Goal: Task Accomplishment & Management: Use online tool/utility

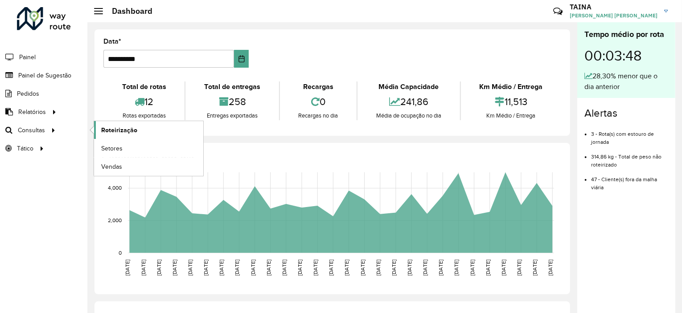
click at [107, 127] on span "Roteirização" at bounding box center [119, 130] width 36 height 9
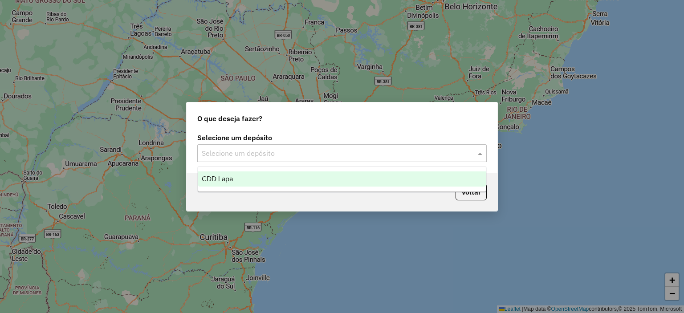
click at [258, 154] on input "text" at bounding box center [333, 153] width 263 height 11
drag, startPoint x: 249, startPoint y: 179, endPoint x: 315, endPoint y: 183, distance: 66.1
click at [250, 179] on div "CDD Lapa" at bounding box center [342, 179] width 288 height 15
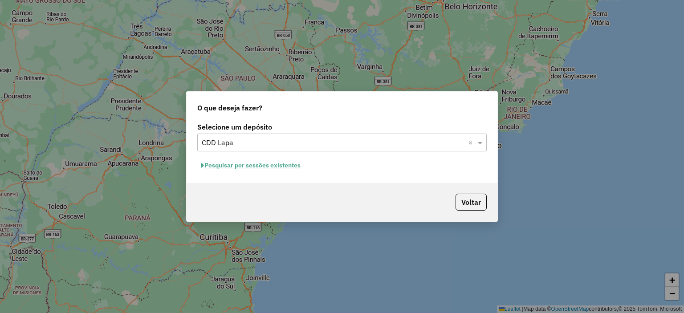
click at [260, 167] on button "Pesquisar por sessões existentes" at bounding box center [250, 166] width 107 height 14
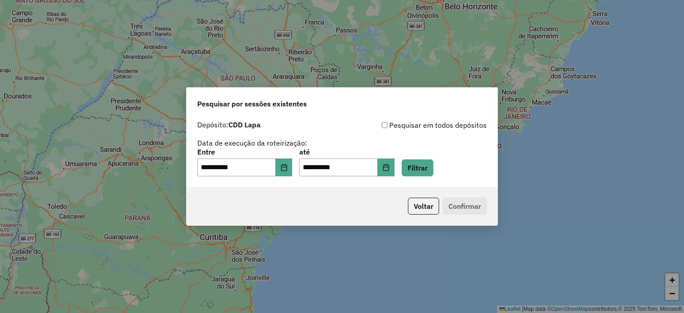
click at [434, 157] on div "**********" at bounding box center [342, 163] width 290 height 28
click at [428, 168] on button "Filtrar" at bounding box center [418, 168] width 32 height 17
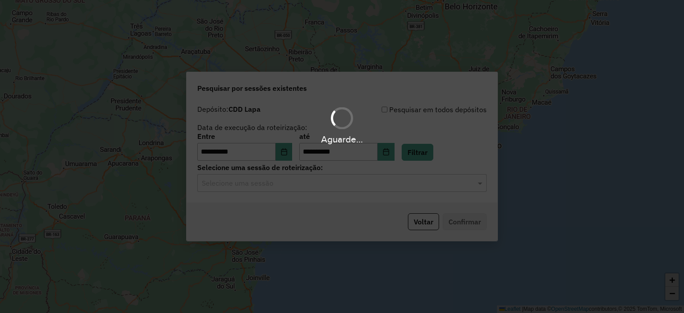
click at [275, 186] on div "Aguarde..." at bounding box center [342, 156] width 684 height 313
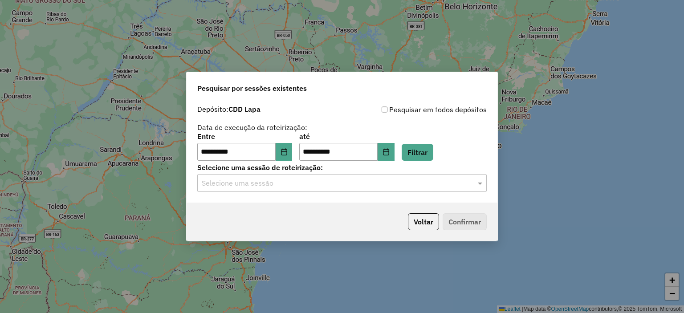
click at [273, 186] on input "text" at bounding box center [333, 183] width 263 height 11
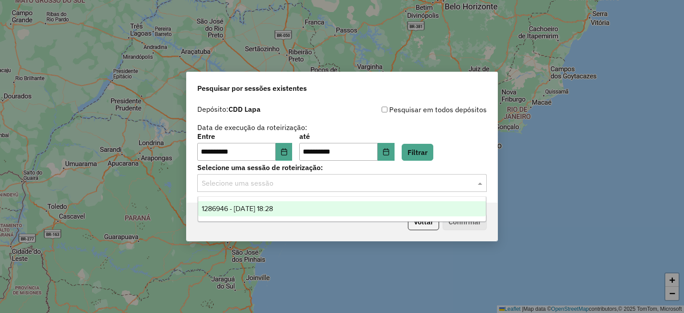
drag, startPoint x: 263, startPoint y: 206, endPoint x: 317, endPoint y: 213, distance: 54.4
click at [266, 205] on span "1286946 - 02/10/2025 18:28" at bounding box center [237, 209] width 71 height 8
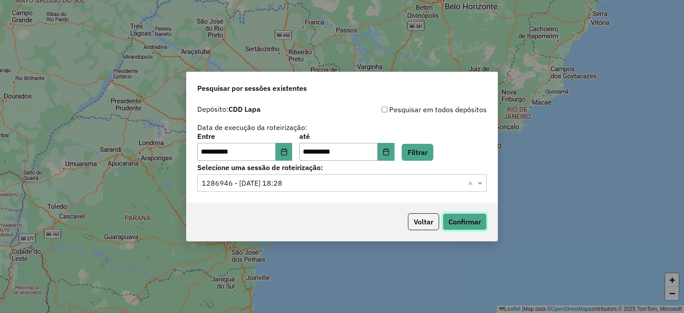
click at [443, 217] on button "Confirmar" at bounding box center [465, 221] width 44 height 17
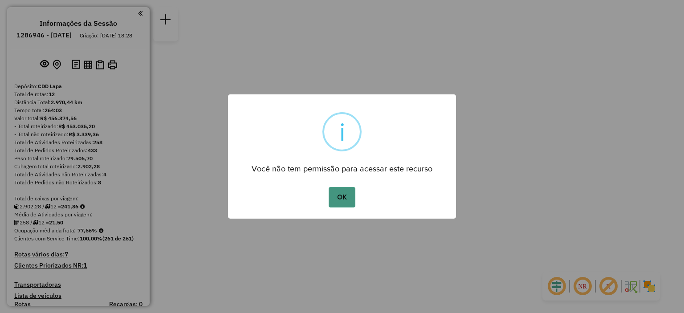
click at [344, 206] on button "OK" at bounding box center [342, 197] width 26 height 20
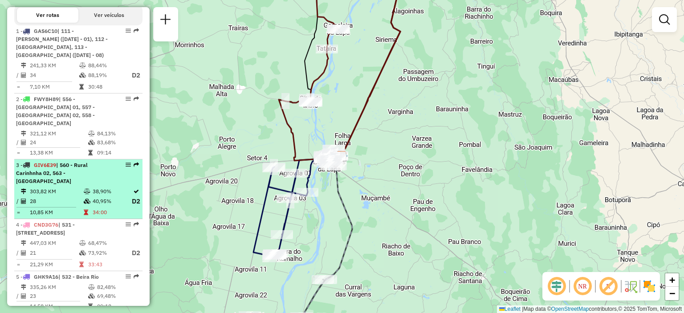
scroll to position [267, 0]
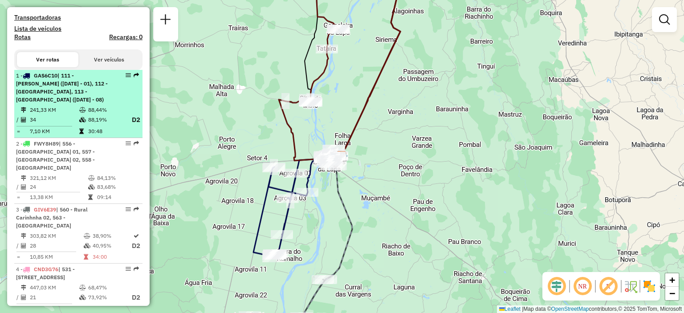
click at [117, 103] on div "1 - GAS6C10 | 111 - Agro vilas (05 - 07 - 03 - 01), 112 - Serra do Ramalho, 113…" at bounding box center [78, 88] width 125 height 32
select select "**********"
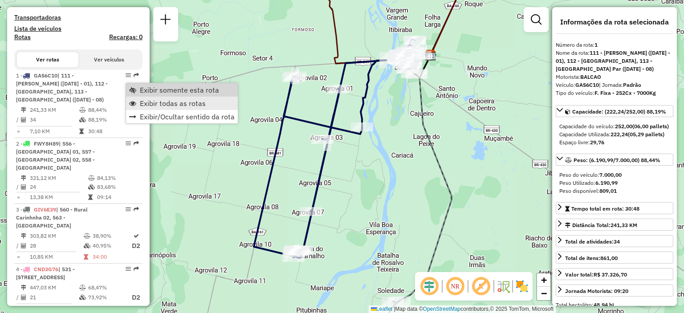
drag, startPoint x: 141, startPoint y: 90, endPoint x: 155, endPoint y: 96, distance: 15.3
click at [142, 90] on span "Exibir somente esta rota" at bounding box center [179, 89] width 79 height 7
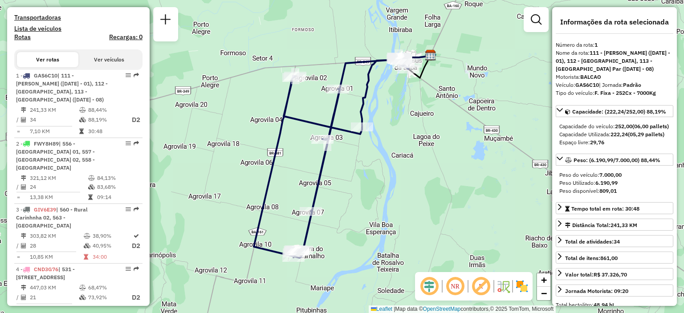
click at [452, 285] on em at bounding box center [455, 286] width 21 height 21
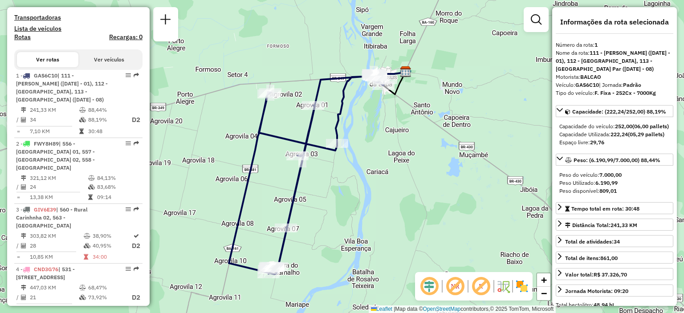
drag, startPoint x: 391, startPoint y: 115, endPoint x: 366, endPoint y: 131, distance: 29.9
click at [366, 131] on div "Janela de atendimento Grade de atendimento Capacidade Transportadoras Veículos …" at bounding box center [342, 156] width 684 height 313
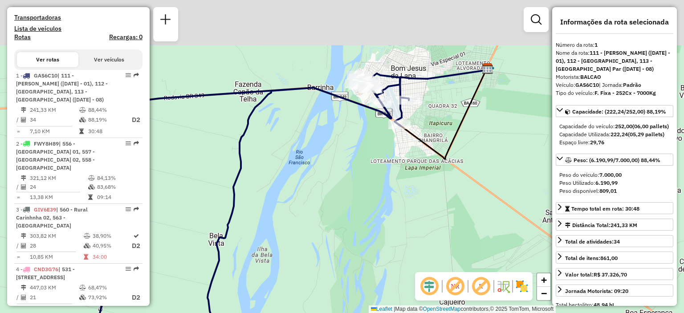
drag, startPoint x: 381, startPoint y: 80, endPoint x: 366, endPoint y: 160, distance: 81.6
click at [366, 160] on div "Janela de atendimento Grade de atendimento Capacidade Transportadoras Veículos …" at bounding box center [342, 156] width 684 height 313
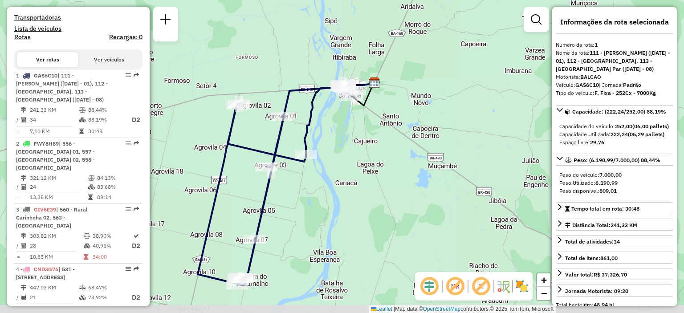
drag, startPoint x: 365, startPoint y: 227, endPoint x: 349, endPoint y: 189, distance: 41.5
click at [349, 189] on div "Janela de atendimento Grade de atendimento Capacidade Transportadoras Veículos …" at bounding box center [342, 156] width 684 height 313
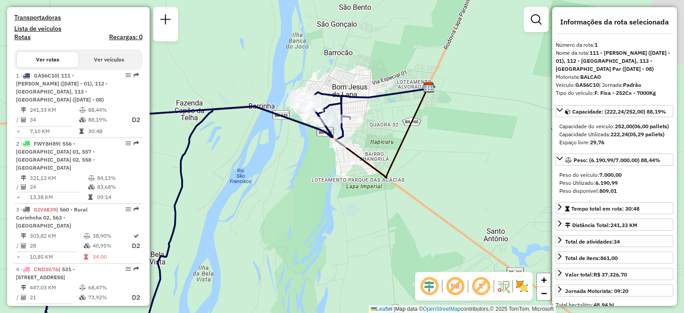
drag, startPoint x: 316, startPoint y: 75, endPoint x: 334, endPoint y: 187, distance: 112.9
click at [334, 187] on div "Janela de atendimento Grade de atendimento Capacidade Transportadoras Veículos …" at bounding box center [342, 156] width 684 height 313
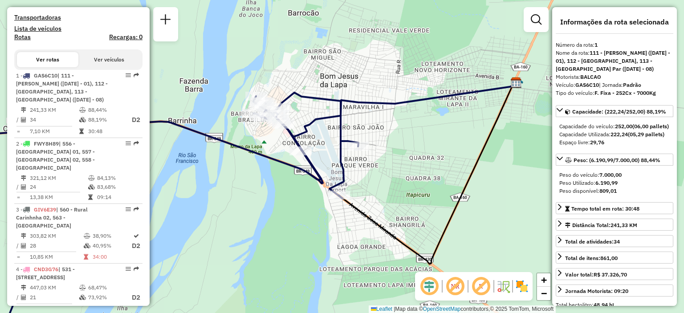
drag, startPoint x: 358, startPoint y: 126, endPoint x: 380, endPoint y: 160, distance: 39.7
click at [380, 160] on div "Janela de atendimento Grade de atendimento Capacidade Transportadoras Veículos …" at bounding box center [342, 156] width 684 height 313
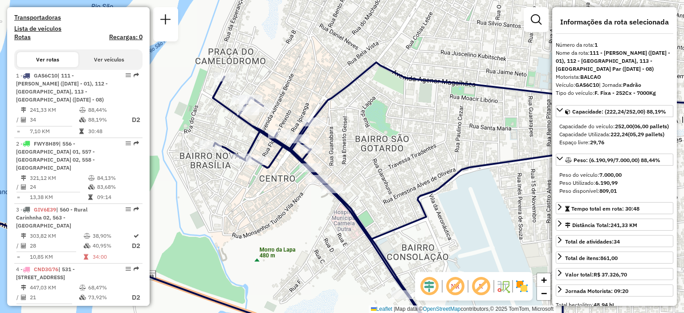
click at [394, 125] on div "Janela de atendimento Grade de atendimento Capacidade Transportadoras Veículos …" at bounding box center [342, 156] width 684 height 313
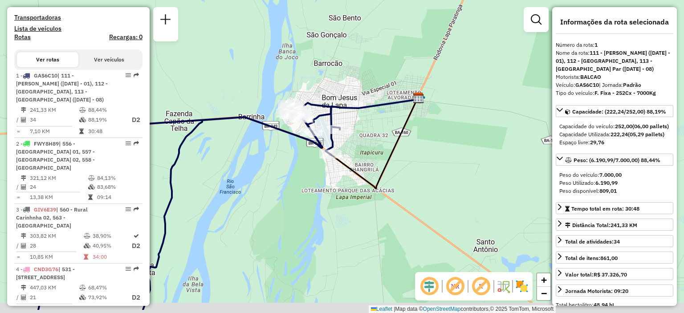
drag, startPoint x: 350, startPoint y: 214, endPoint x: 300, endPoint y: 175, distance: 63.5
click at [300, 175] on div "Janela de atendimento Grade de atendimento Capacidade Transportadoras Veículos …" at bounding box center [342, 156] width 684 height 313
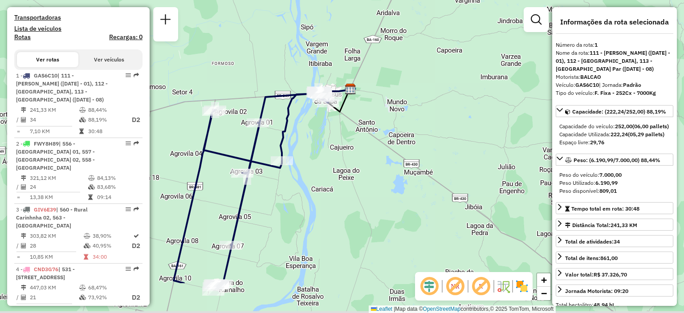
drag, startPoint x: 284, startPoint y: 196, endPoint x: 315, endPoint y: 140, distance: 63.8
click at [315, 140] on div "Janela de atendimento Grade de atendimento Capacidade Transportadoras Veículos …" at bounding box center [342, 156] width 684 height 313
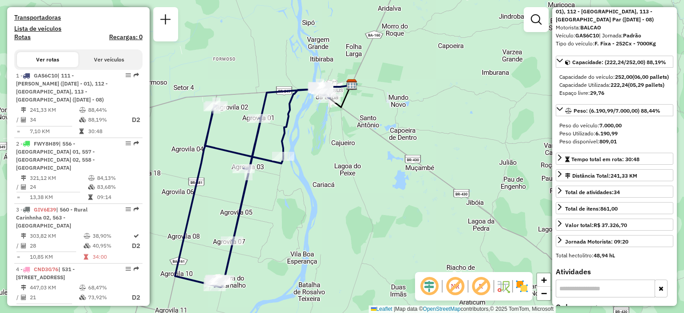
scroll to position [0, 0]
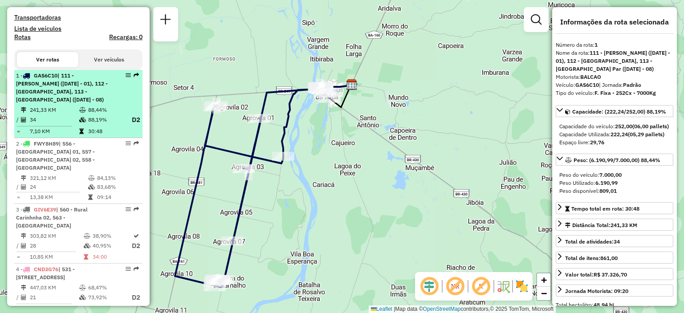
click at [98, 98] on span "| 111 - Agro vilas (05 - 07 - 03 - 01), 112 - Serra do Ramalho, 113 - Agrovilla…" at bounding box center [62, 87] width 92 height 31
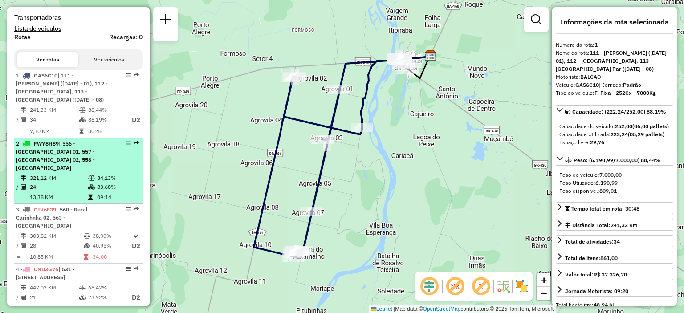
click at [100, 160] on div "2 - FWY8H89 | 556 - Carinhanha 01, 557 - Carinhanha 02, 558 - Malhada" at bounding box center [63, 156] width 94 height 32
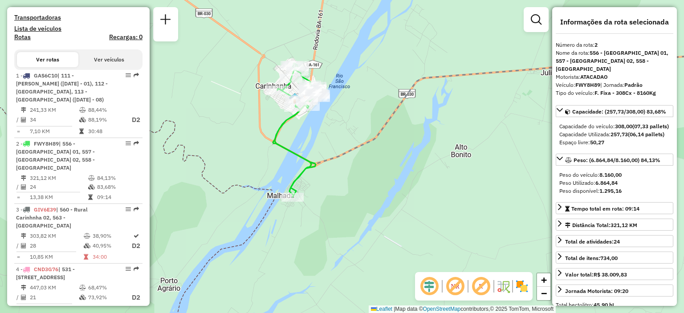
drag, startPoint x: 327, startPoint y: 73, endPoint x: 326, endPoint y: 144, distance: 71.3
click at [326, 144] on div "Janela de atendimento Grade de atendimento Capacidade Transportadoras Veículos …" at bounding box center [342, 156] width 684 height 313
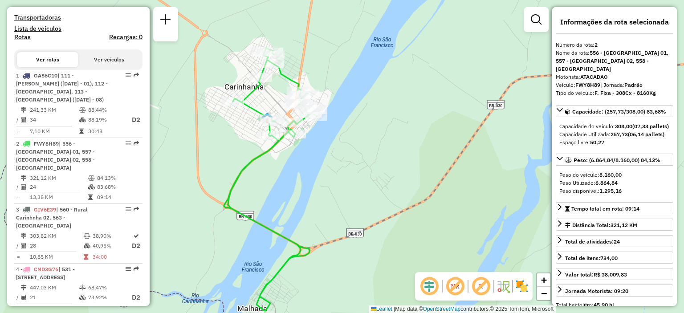
drag, startPoint x: 339, startPoint y: 115, endPoint x: 347, endPoint y: 165, distance: 50.5
click at [347, 165] on div "Janela de atendimento Grade de atendimento Capacidade Transportadoras Veículos …" at bounding box center [342, 156] width 684 height 313
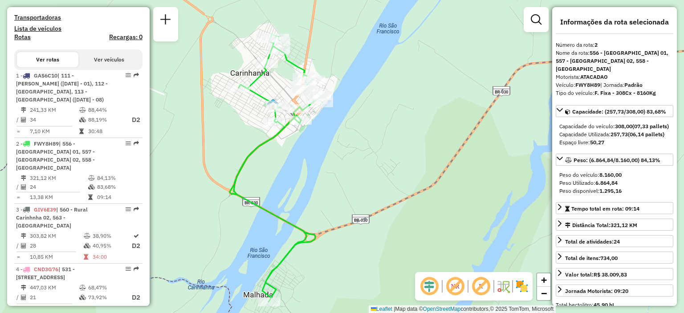
drag, startPoint x: 336, startPoint y: 176, endPoint x: 342, endPoint y: 162, distance: 15.0
click at [342, 162] on div "Janela de atendimento Grade de atendimento Capacidade Transportadoras Veículos …" at bounding box center [342, 156] width 684 height 313
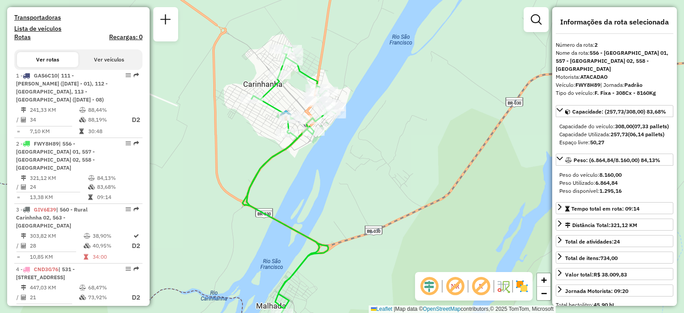
drag, startPoint x: 349, startPoint y: 140, endPoint x: 362, endPoint y: 132, distance: 14.8
click at [362, 132] on div "Janela de atendimento Grade de atendimento Capacidade Transportadoras Veículos …" at bounding box center [342, 156] width 684 height 313
